Goal: Task Accomplishment & Management: Use online tool/utility

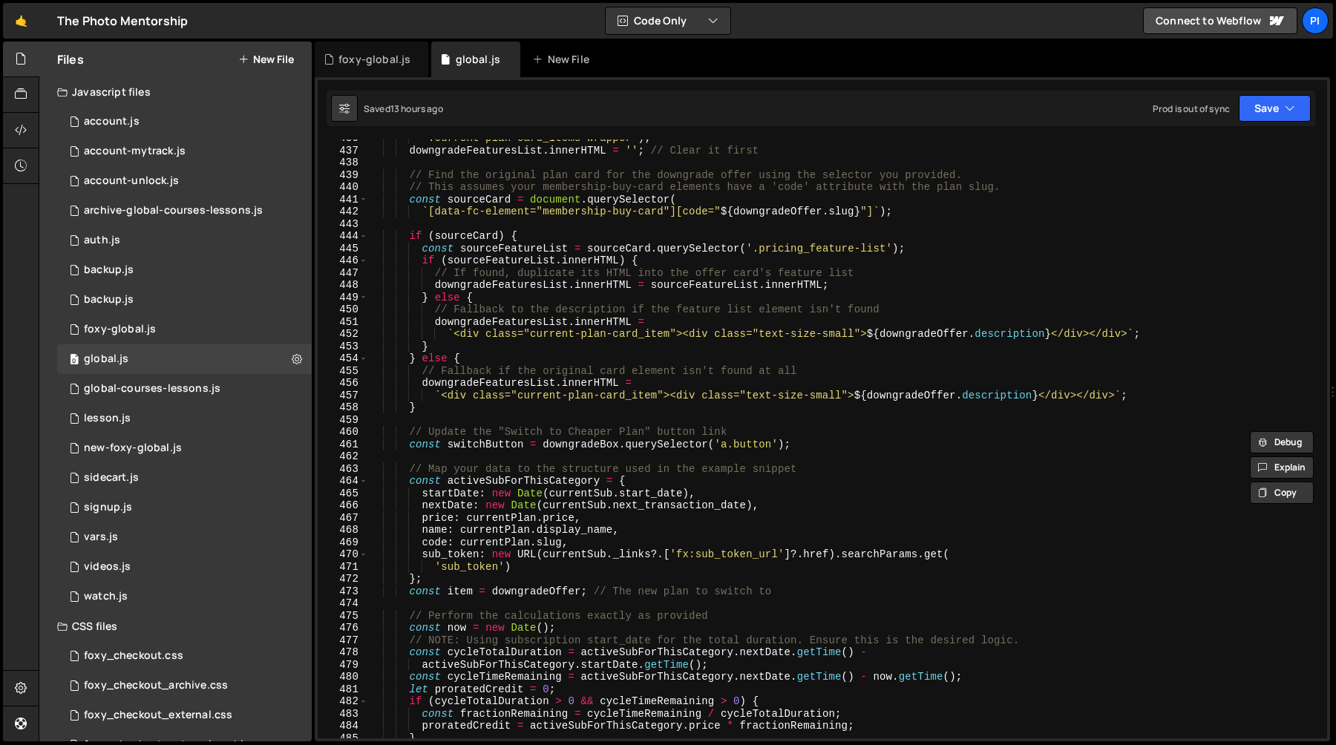
scroll to position [5344, 0]
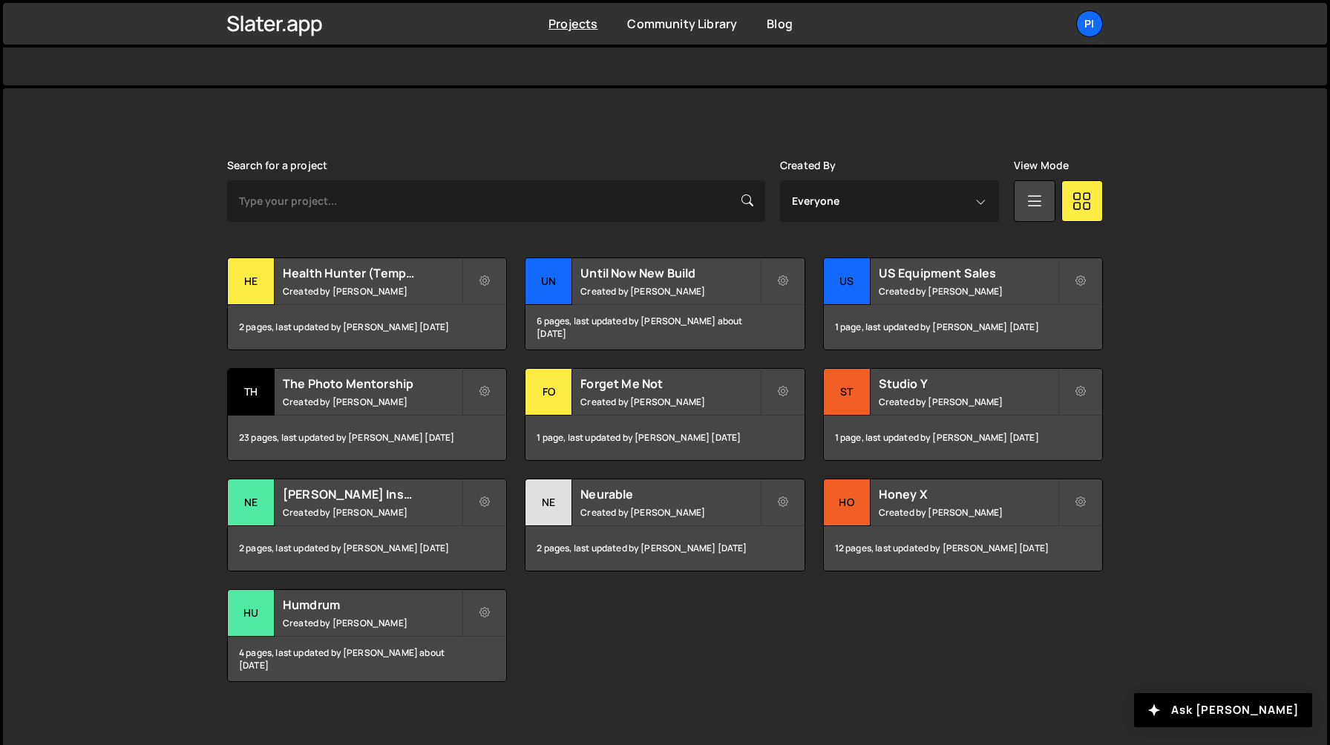
scroll to position [350, 0]
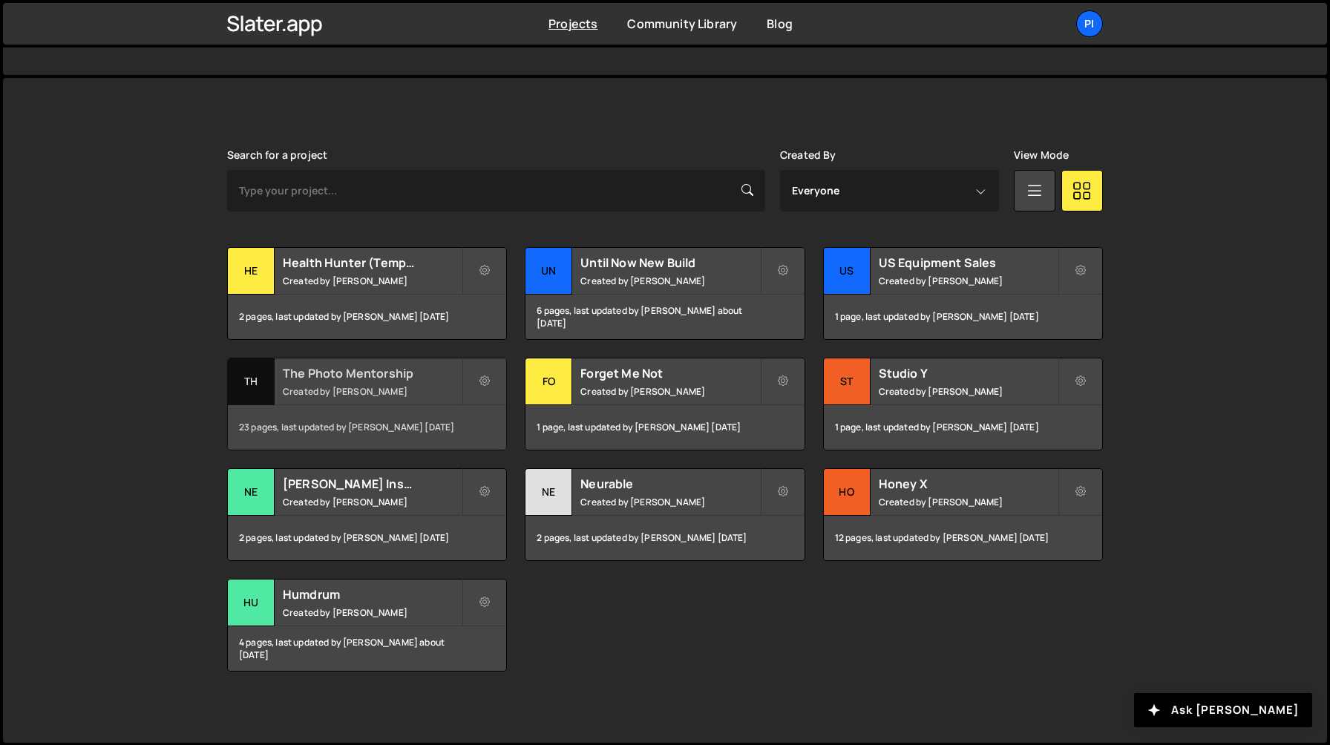
click at [317, 397] on div "The Photo Mentorship Created by Richard Burles" at bounding box center [367, 381] width 278 height 46
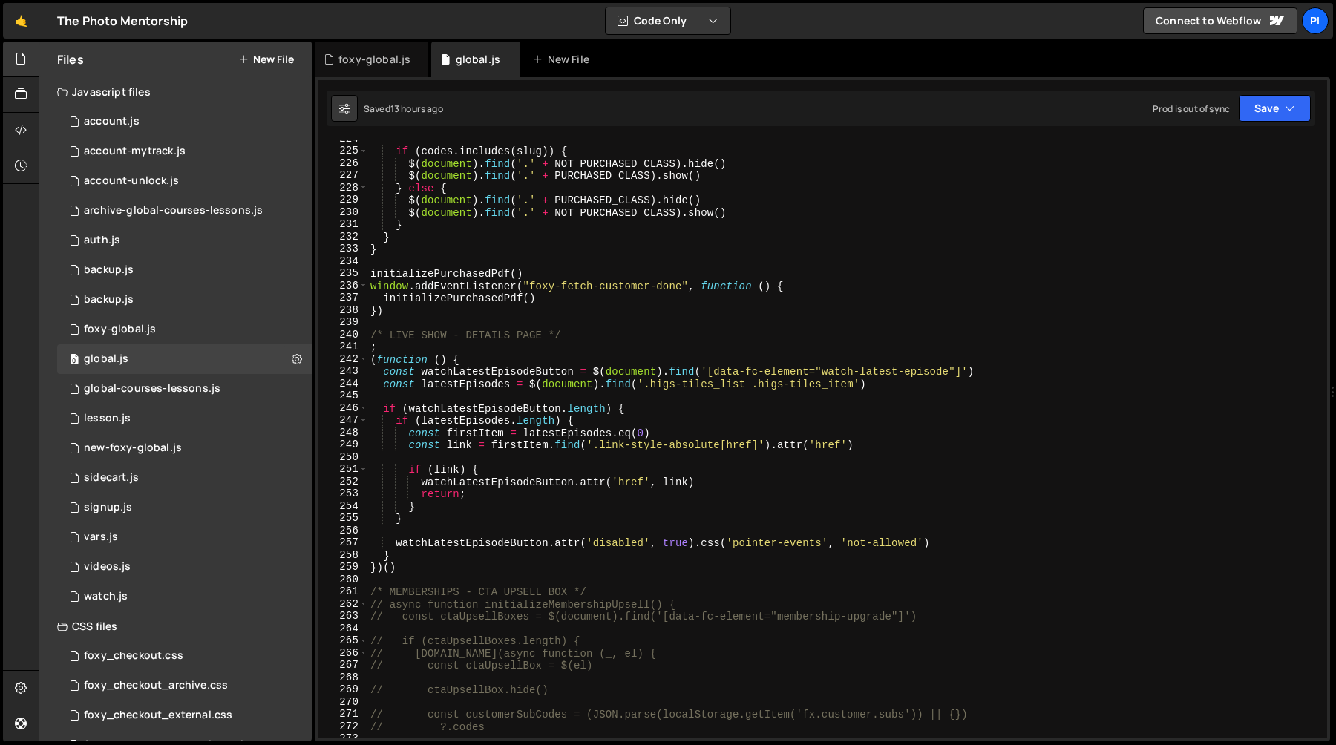
scroll to position [2455, 0]
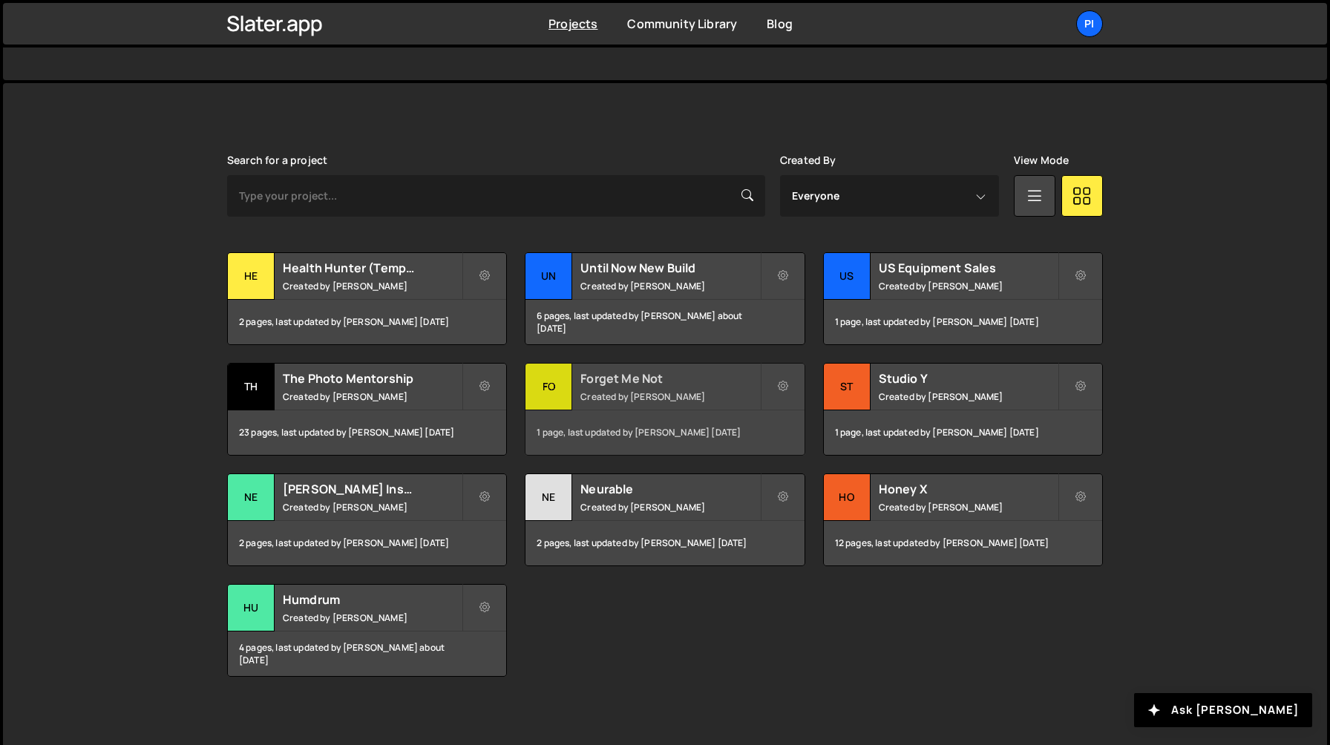
scroll to position [350, 0]
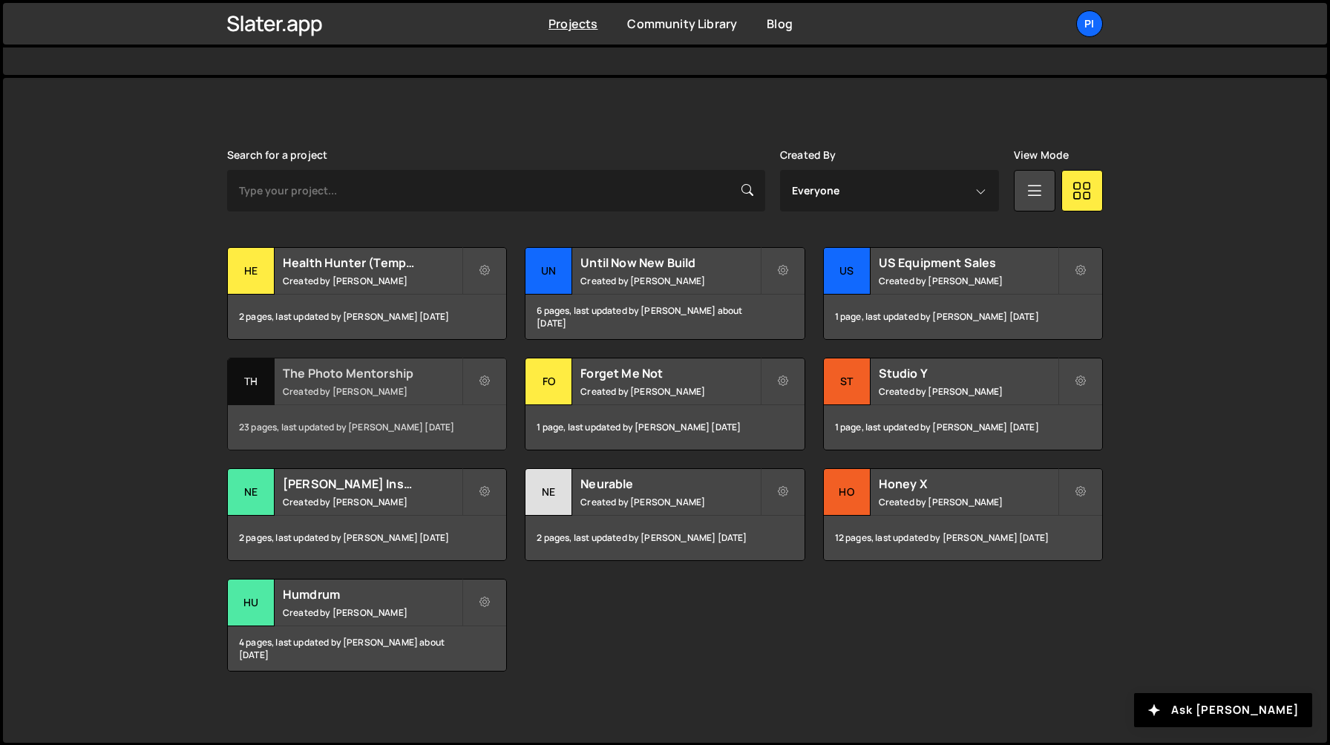
click at [355, 383] on div "The Photo Mentorship Created by Richard Burles" at bounding box center [367, 381] width 278 height 46
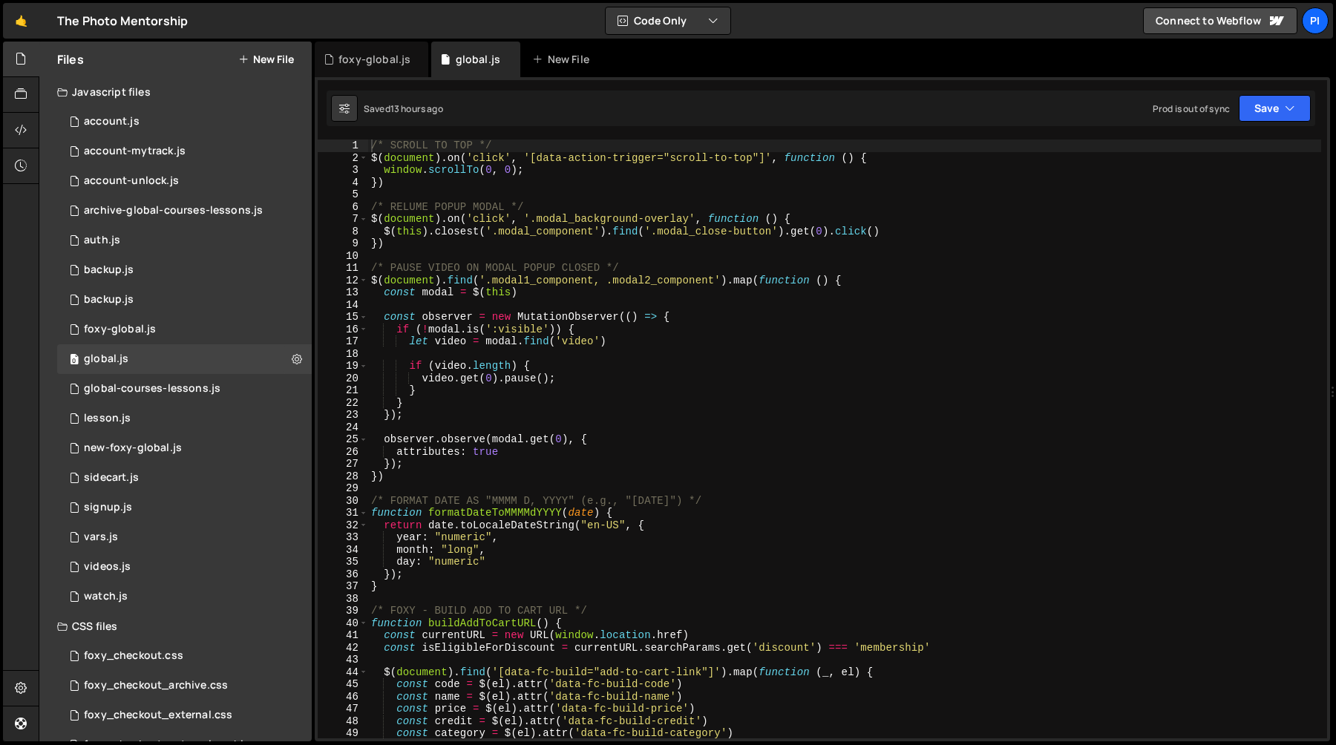
scroll to position [1401, 0]
type textarea "function formatDateToMMMMdYYYY(date) {"
click at [667, 517] on div "/* SCROLL TO TOP */ $ ( document ) . on ( 'click' , '[data-action-trigger="scro…" at bounding box center [844, 451] width 953 height 623
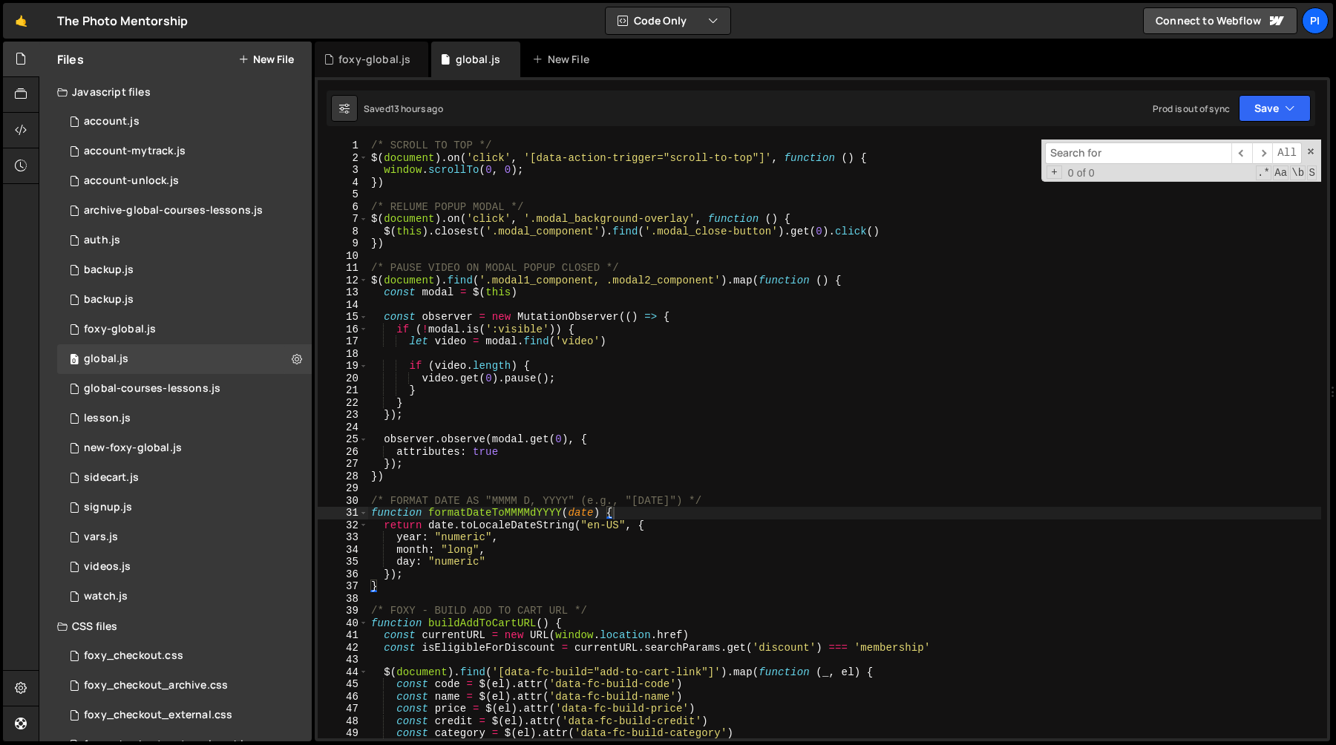
type input "d"
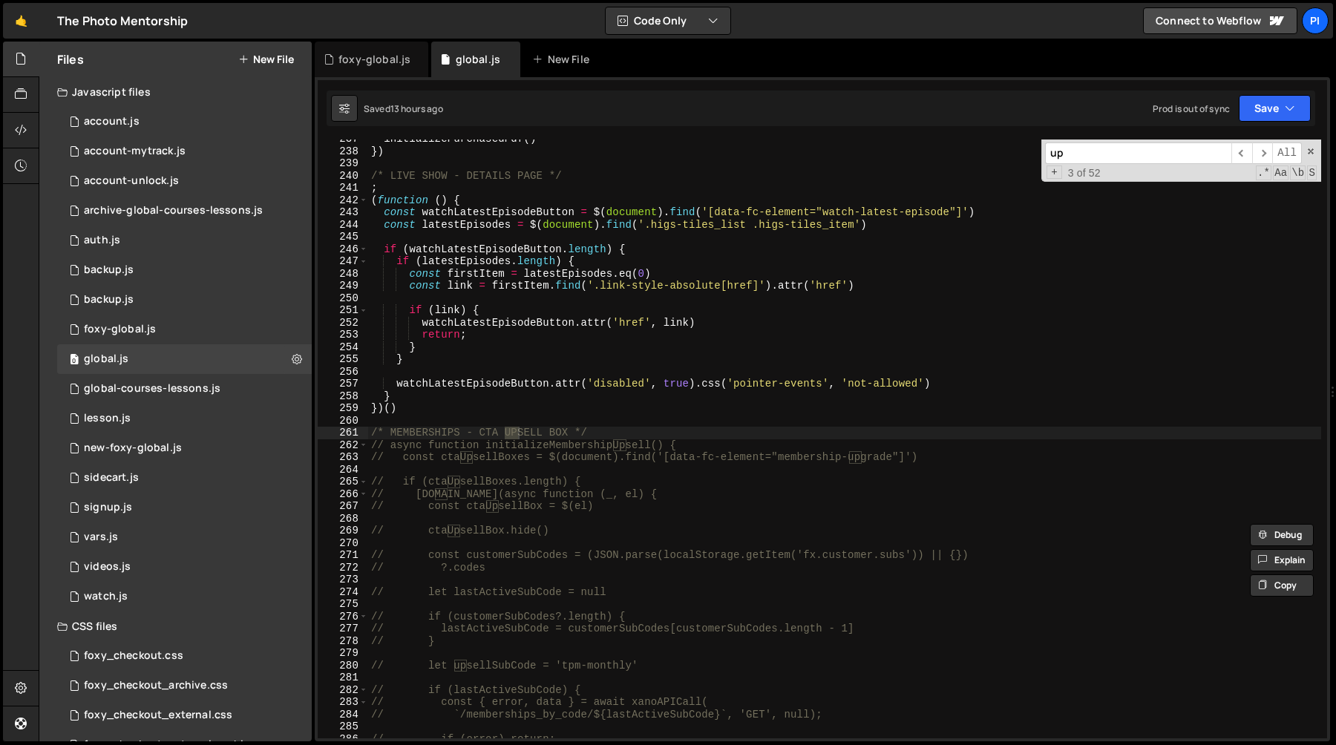
scroll to position [2896, 0]
type input "upsell"
click at [363, 447] on span at bounding box center [363, 445] width 8 height 13
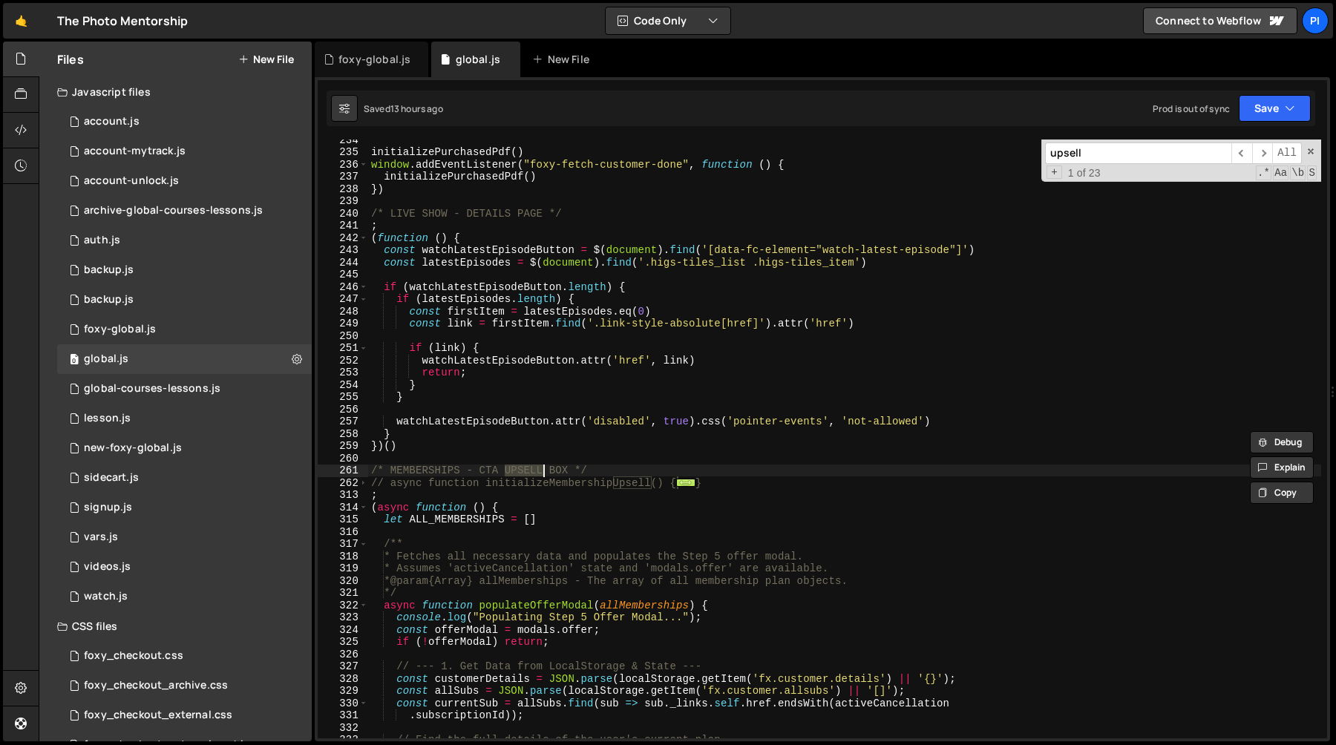
scroll to position [2858, 0]
click at [527, 432] on div "initializePurchasedPdf ( ) window . addEventListener ( "foxy-fetch-customer-don…" at bounding box center [844, 445] width 953 height 623
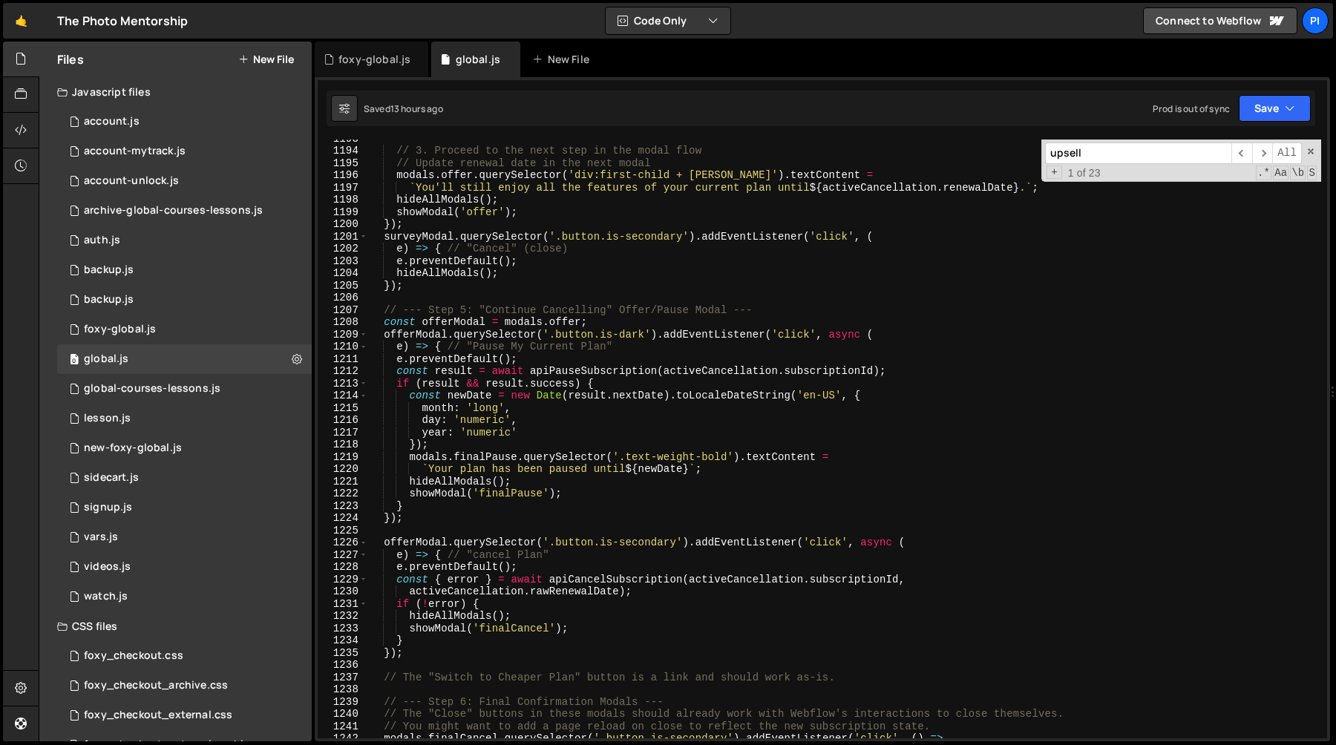
scroll to position [14496, 0]
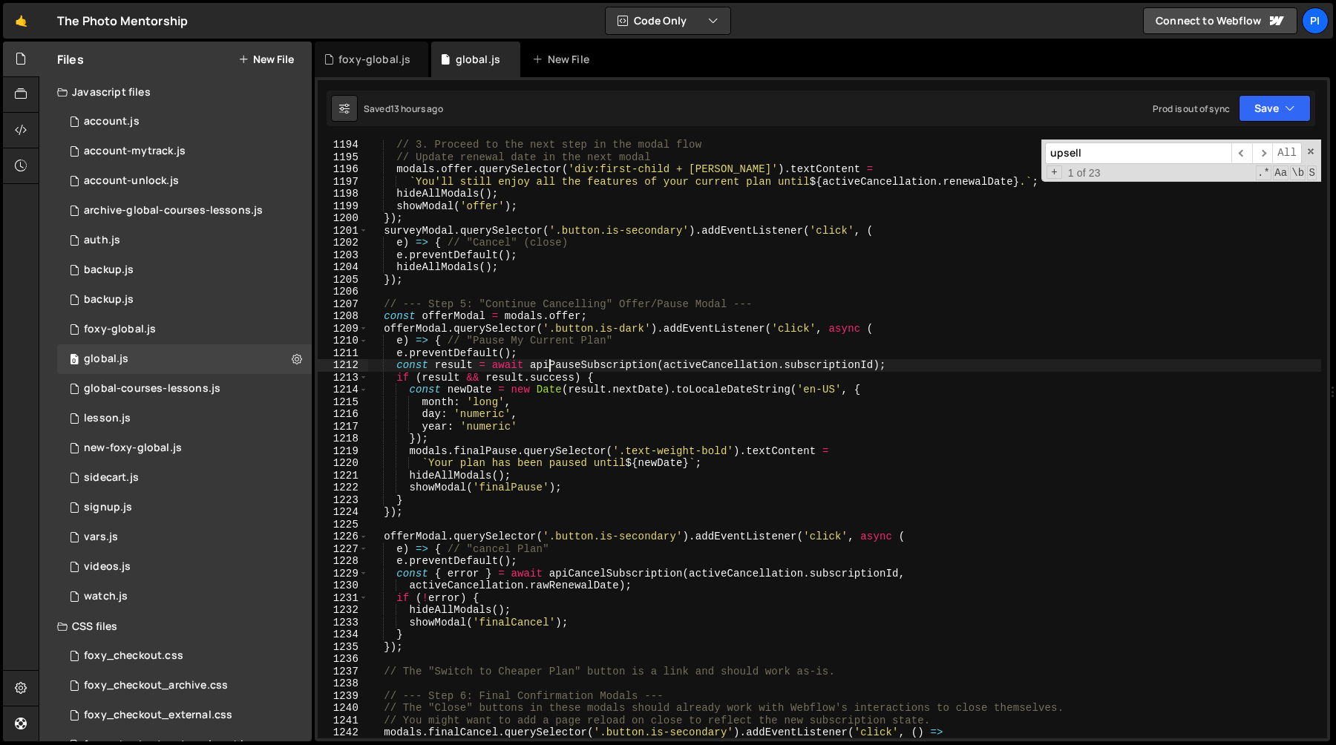
click at [550, 370] on div "// 3. Proceed to the next step in the modal flow // Update renewal date in the …" at bounding box center [844, 450] width 953 height 623
click at [580, 366] on div "// 3. Proceed to the next step in the modal flow // Update renewal date in the …" at bounding box center [844, 439] width 953 height 599
click at [580, 366] on div "// 3. Proceed to the next step in the modal flow // Update renewal date in the …" at bounding box center [844, 450] width 953 height 623
click at [557, 379] on div "// 3. Proceed to the next step in the modal flow // Update renewal date in the …" at bounding box center [844, 450] width 953 height 623
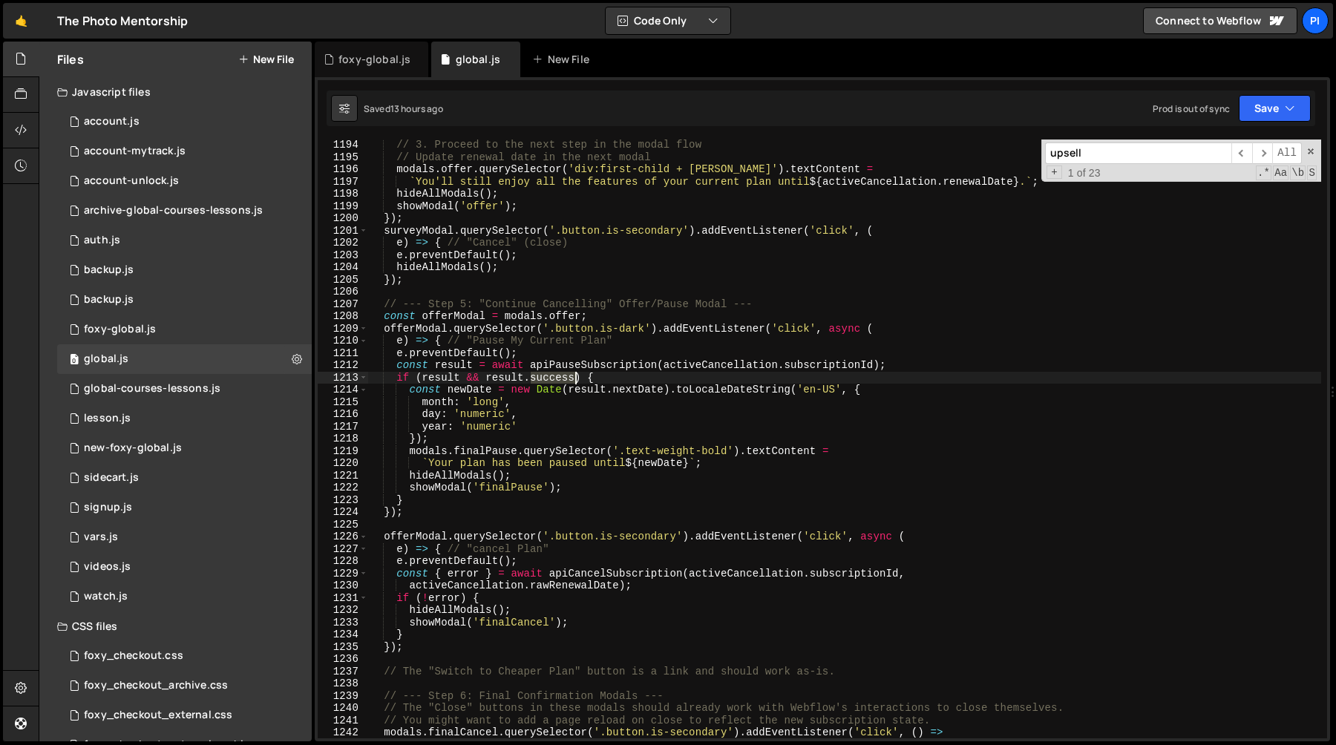
click at [557, 379] on div "// 3. Proceed to the next step in the modal flow // Update renewal date in the …" at bounding box center [844, 450] width 953 height 623
click at [554, 364] on div "// 3. Proceed to the next step in the modal flow // Update renewal date in the …" at bounding box center [844, 450] width 953 height 623
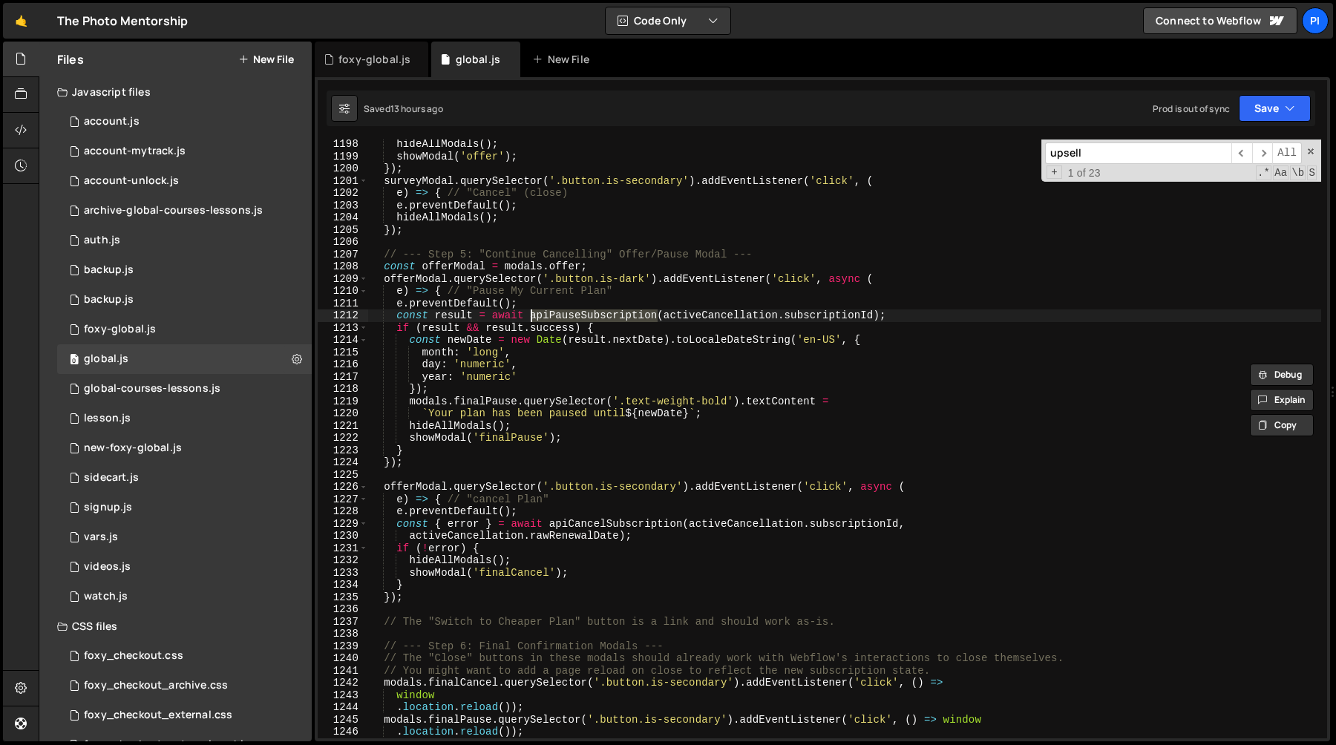
scroll to position [14549, 0]
click at [554, 326] on div "hideAllModals ( ) ; showModal ( 'offer' ) ; }) ; surveyModal . querySelector ( …" at bounding box center [844, 447] width 953 height 623
click at [561, 313] on div "hideAllModals ( ) ; showModal ( 'offer' ) ; }) ; surveyModal . querySelector ( …" at bounding box center [844, 447] width 953 height 623
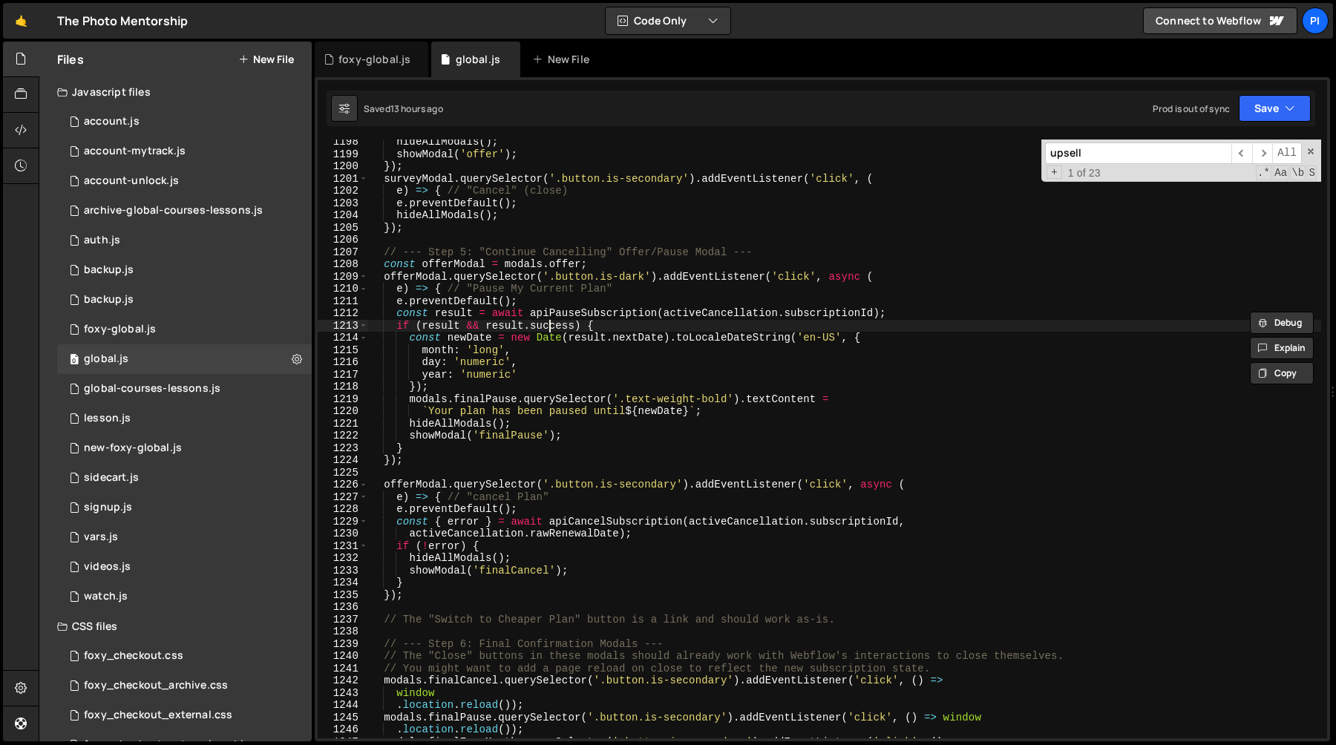
click at [550, 326] on div "hideAllModals ( ) ; showModal ( 'offer' ) ; }) ; surveyModal . querySelector ( …" at bounding box center [844, 447] width 953 height 623
click at [555, 308] on div "hideAllModals ( ) ; showModal ( 'offer' ) ; }) ; surveyModal . querySelector ( …" at bounding box center [844, 447] width 953 height 623
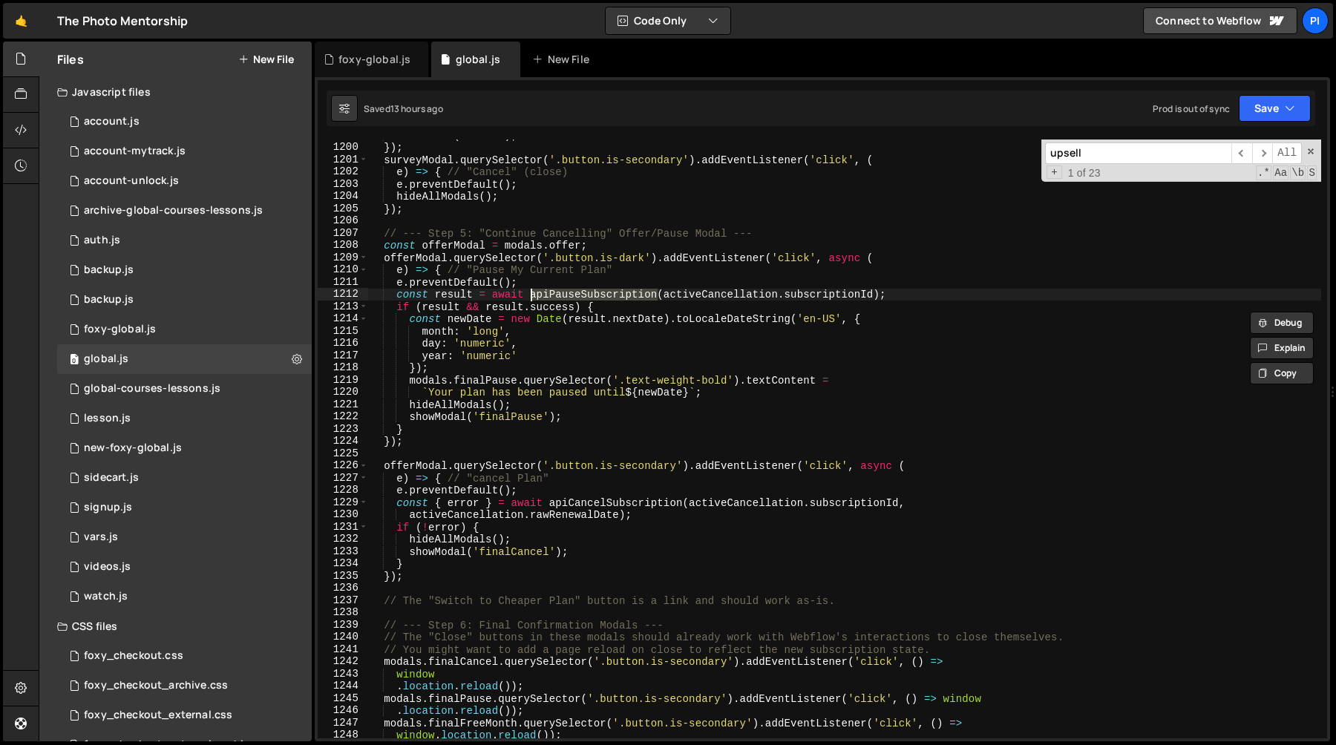
scroll to position [14576, 0]
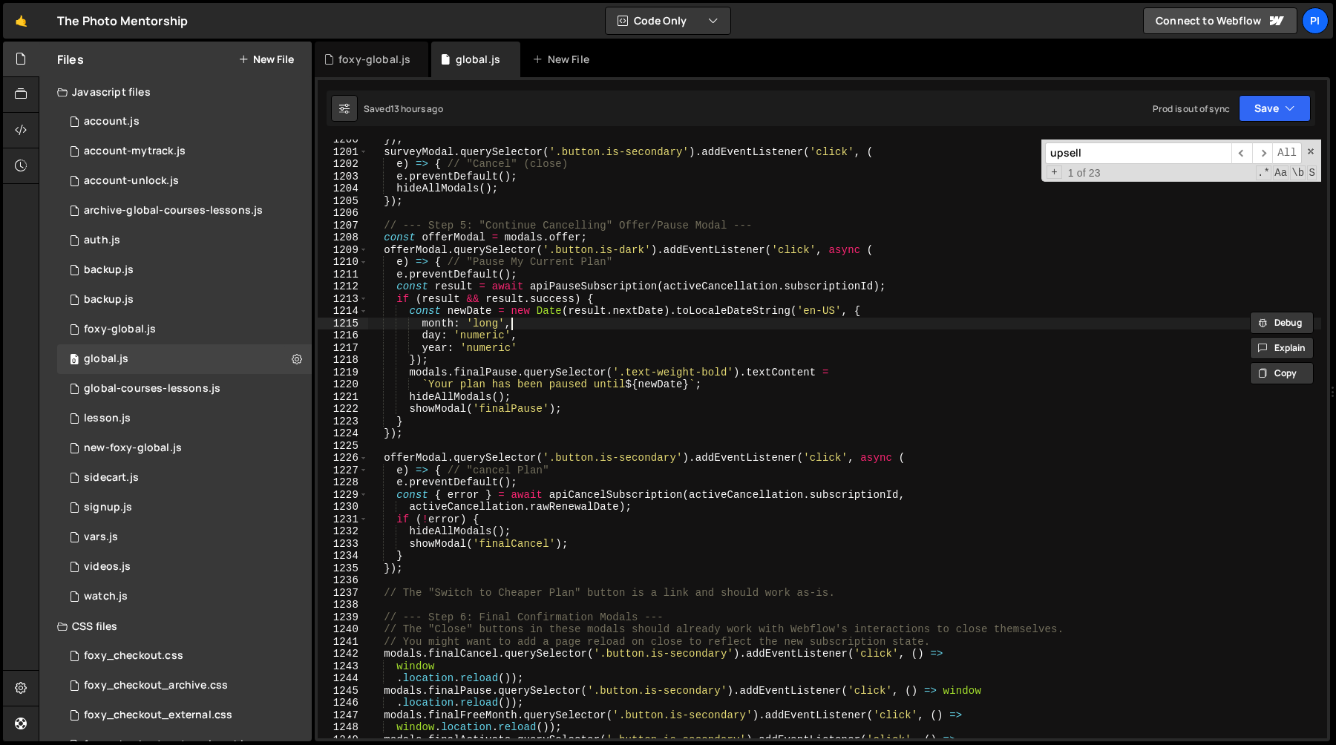
click at [577, 325] on div "}) ; surveyModal . querySelector ( '.button.is-secondary' ) . addEventListener …" at bounding box center [844, 445] width 953 height 623
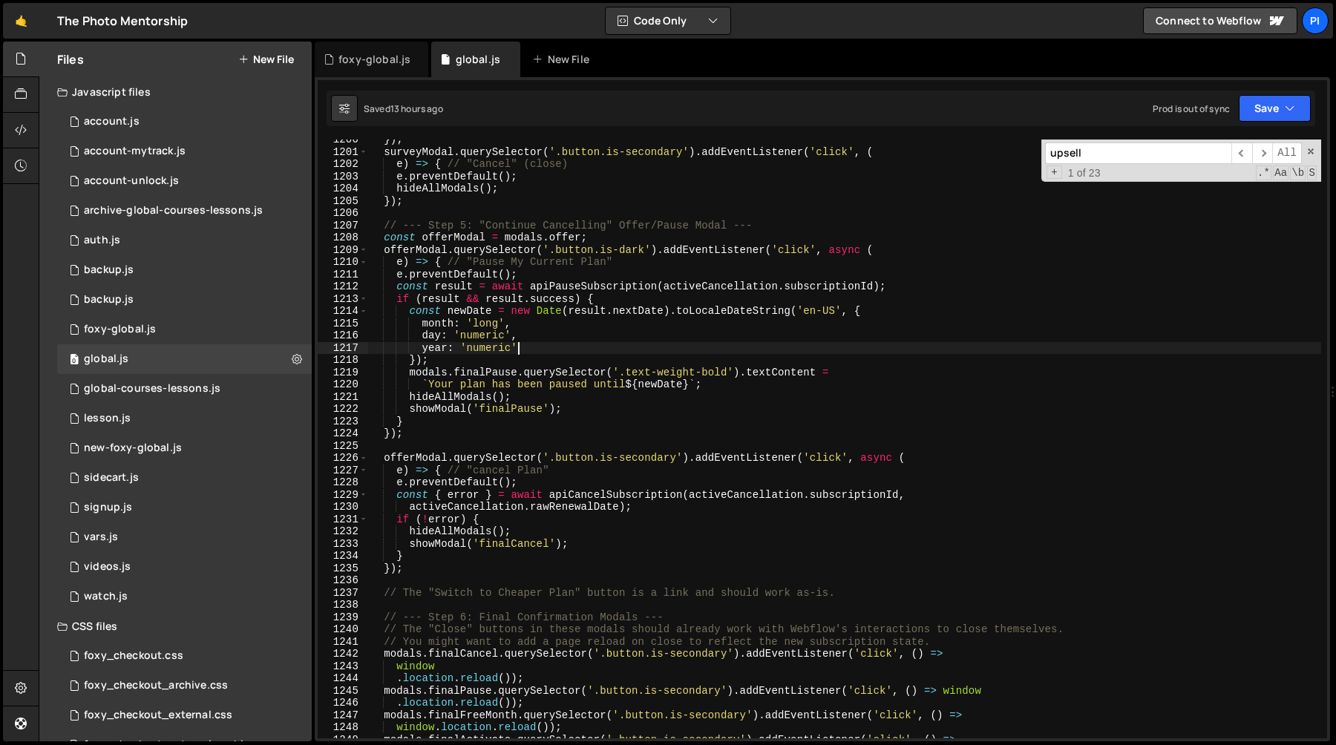
click at [551, 347] on div "}) ; surveyModal . querySelector ( '.button.is-secondary' ) . addEventListener …" at bounding box center [844, 445] width 953 height 623
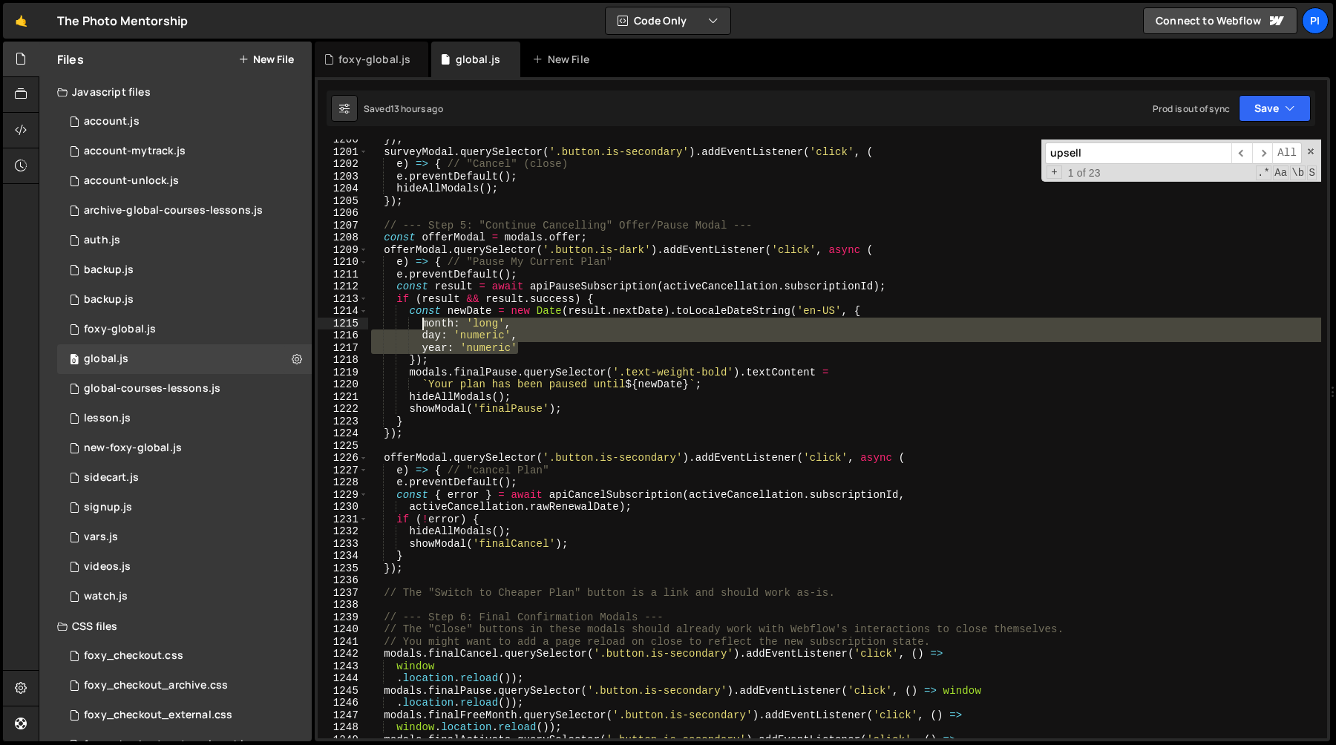
drag, startPoint x: 551, startPoint y: 347, endPoint x: 424, endPoint y: 324, distance: 128.2
click at [424, 324] on div "}) ; surveyModal . querySelector ( '.button.is-secondary' ) . addEventListener …" at bounding box center [844, 445] width 953 height 623
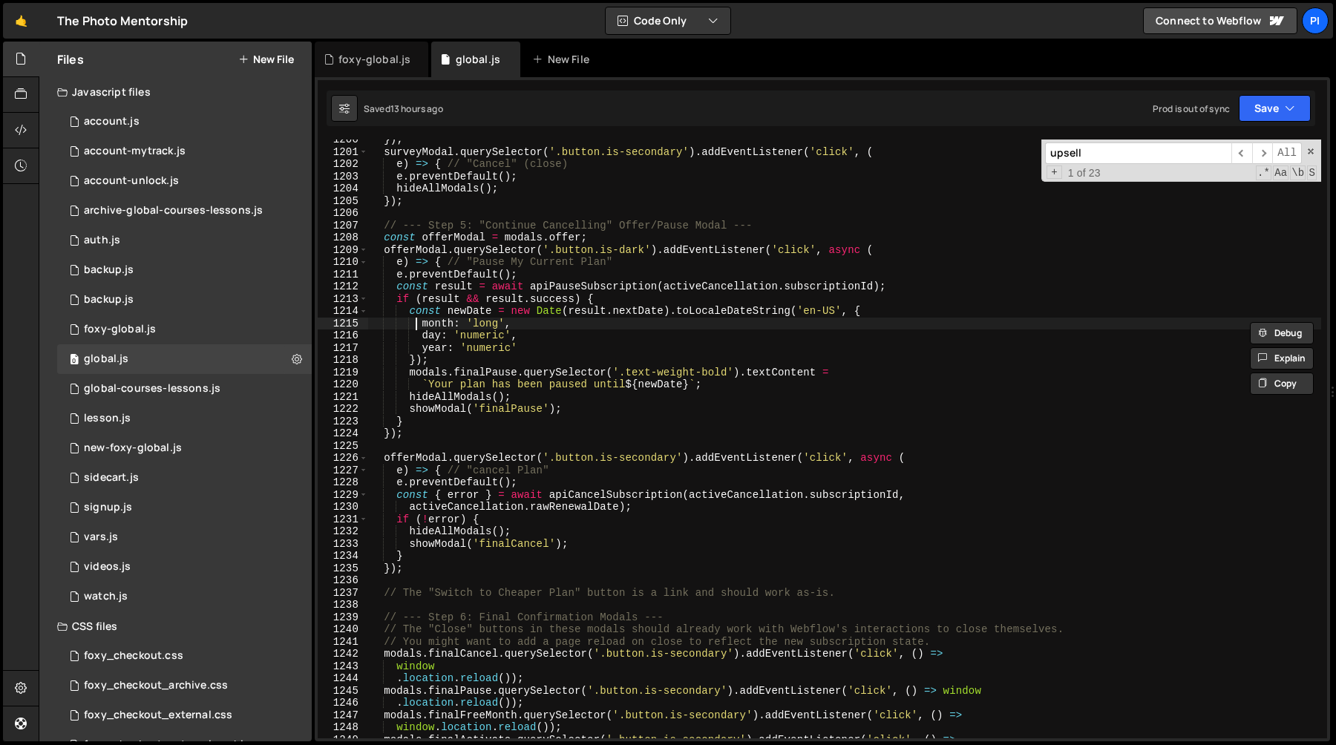
click at [418, 326] on div "}) ; surveyModal . querySelector ( '.button.is-secondary' ) . addEventListener …" at bounding box center [844, 445] width 953 height 623
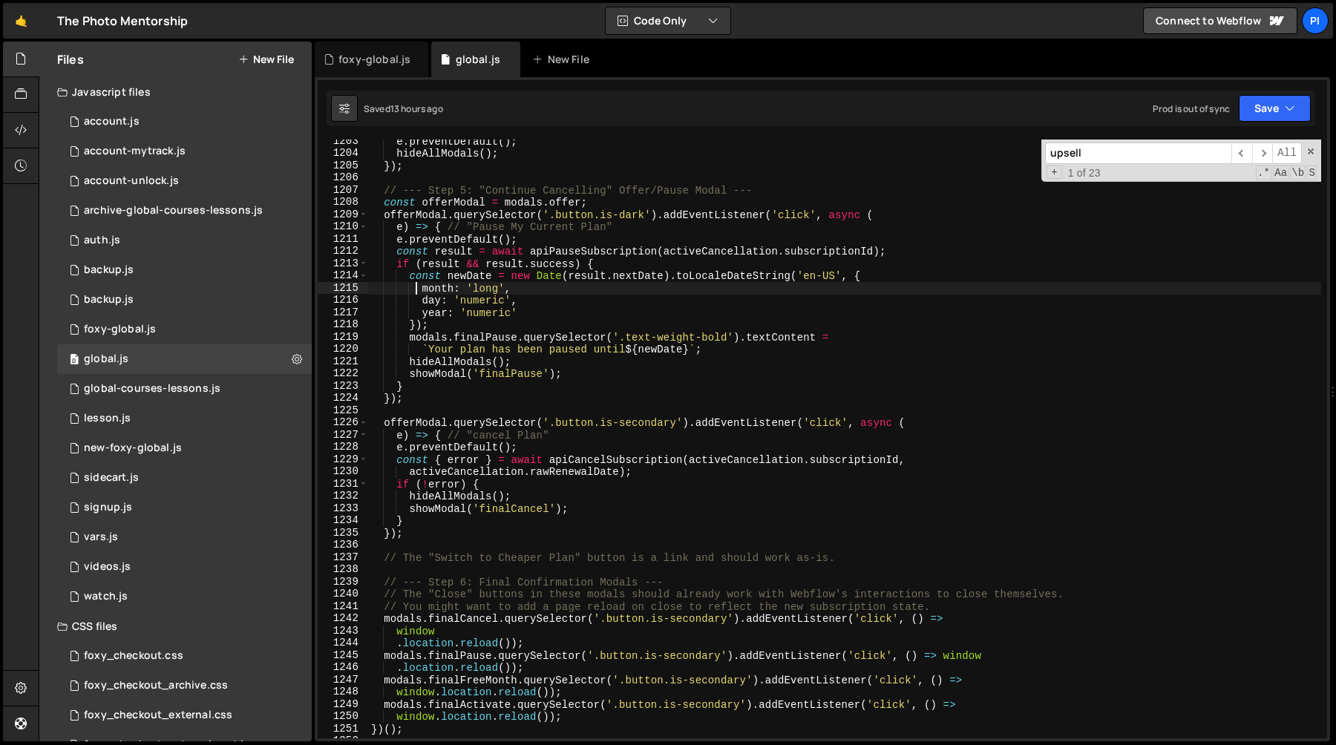
scroll to position [14614, 0]
click at [572, 421] on div "e . preventDefault ( ) ; hideAllModals ( ) ; }) ; // --- Step 5: "Continue Canc…" at bounding box center [844, 444] width 953 height 623
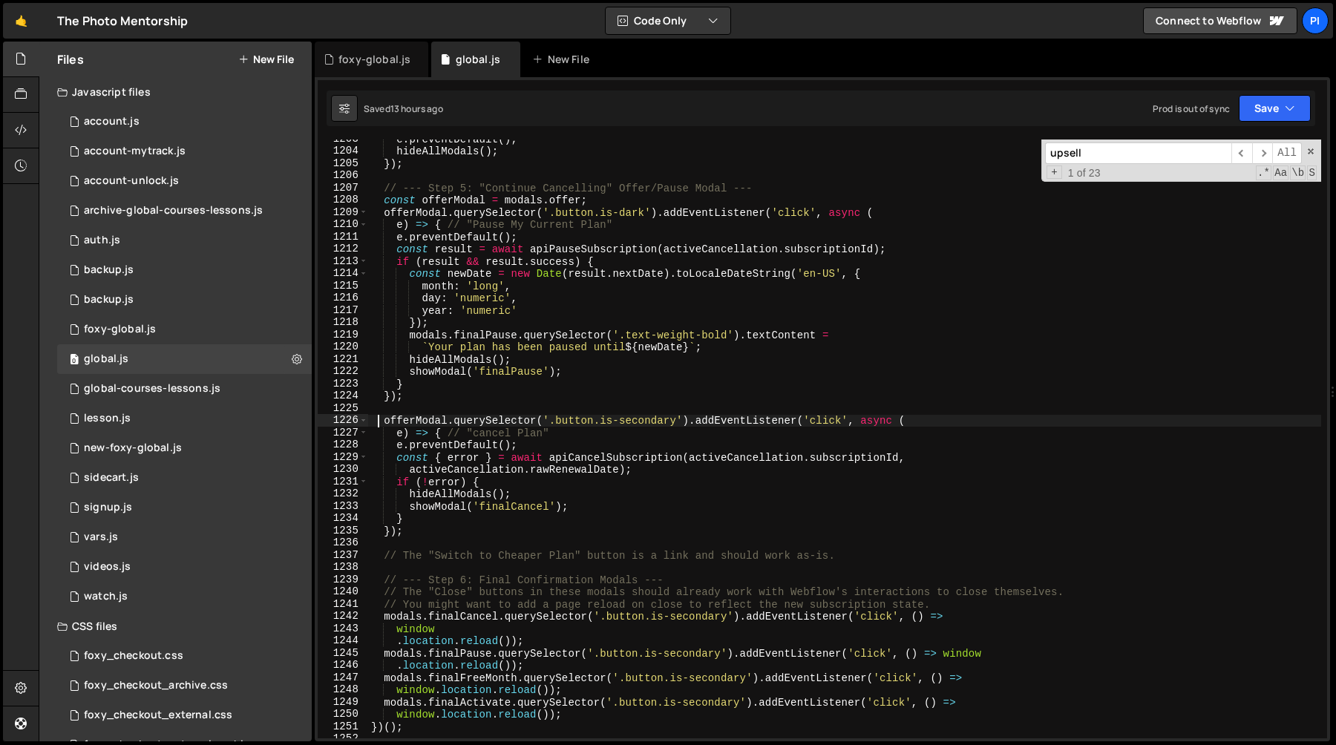
click at [378, 422] on div "e . preventDefault ( ) ; hideAllModals ( ) ; }) ; // --- Step 5: "Continue Canc…" at bounding box center [844, 444] width 953 height 623
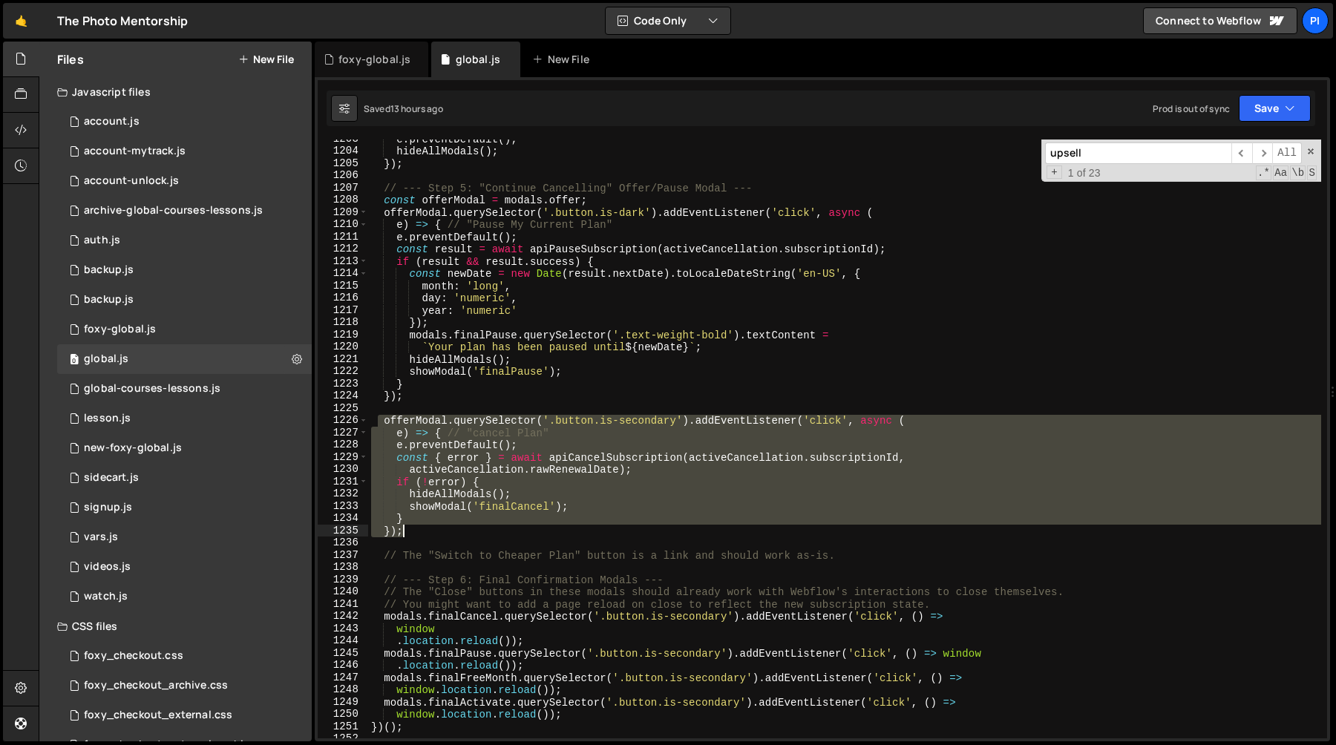
drag, startPoint x: 378, startPoint y: 422, endPoint x: 459, endPoint y: 532, distance: 136.0
click at [459, 532] on div "e . preventDefault ( ) ; hideAllModals ( ) ; }) ; // --- Step 5: "Continue Canc…" at bounding box center [844, 444] width 953 height 623
type textarea "} });"
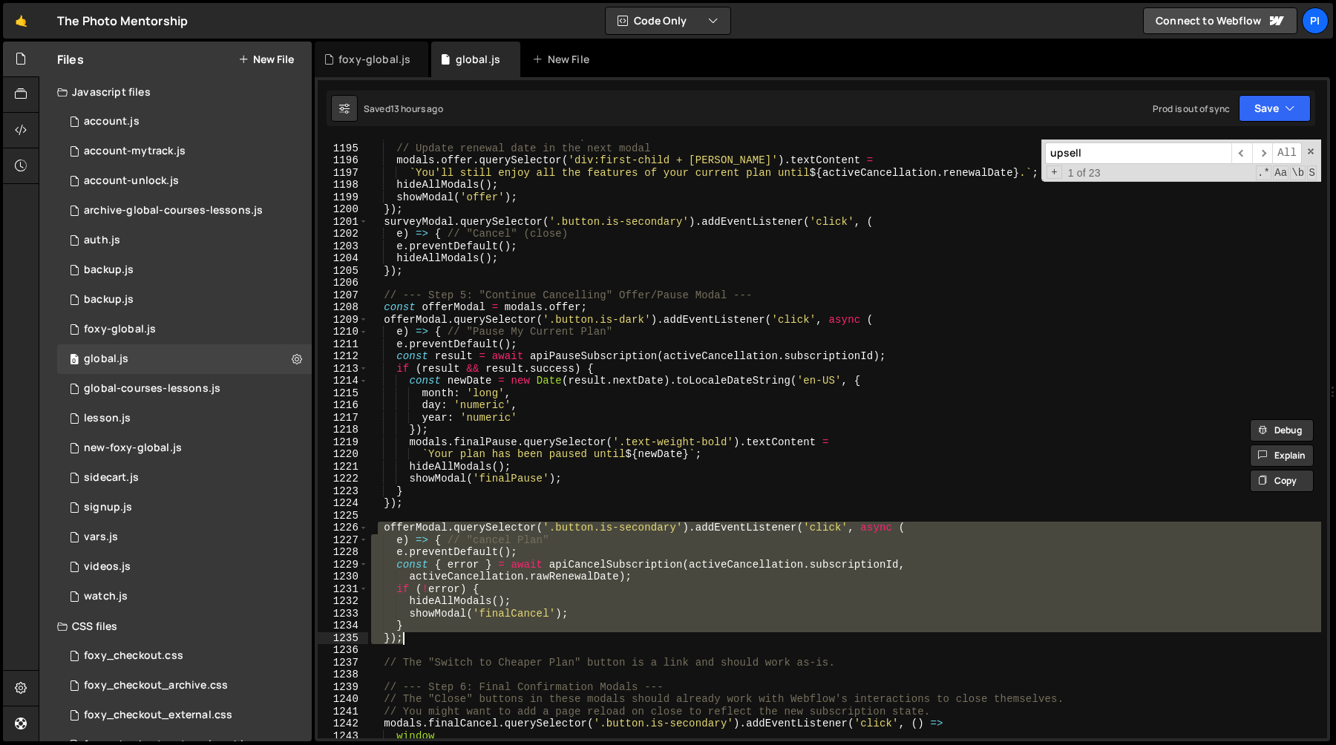
scroll to position [14505, 0]
